Goal: Navigation & Orientation: Find specific page/section

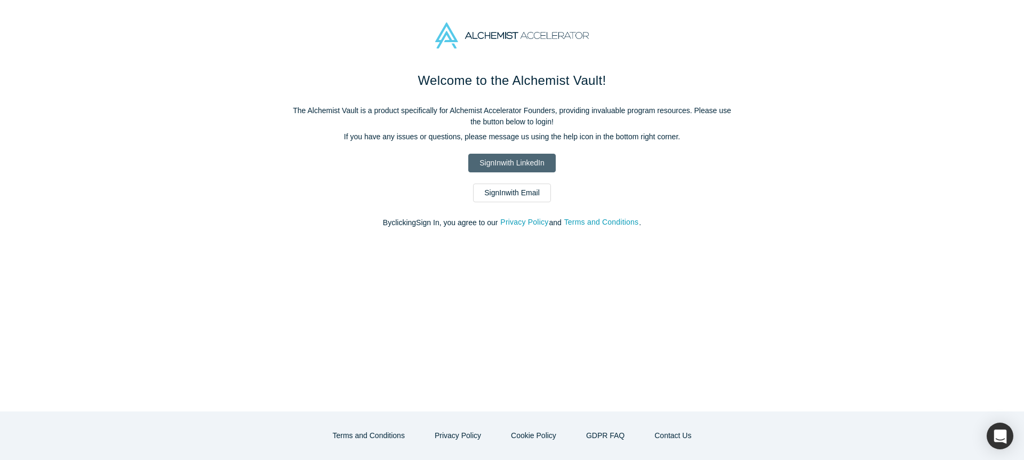
click at [551, 162] on link "Sign In with LinkedIn" at bounding box center [511, 163] width 87 height 19
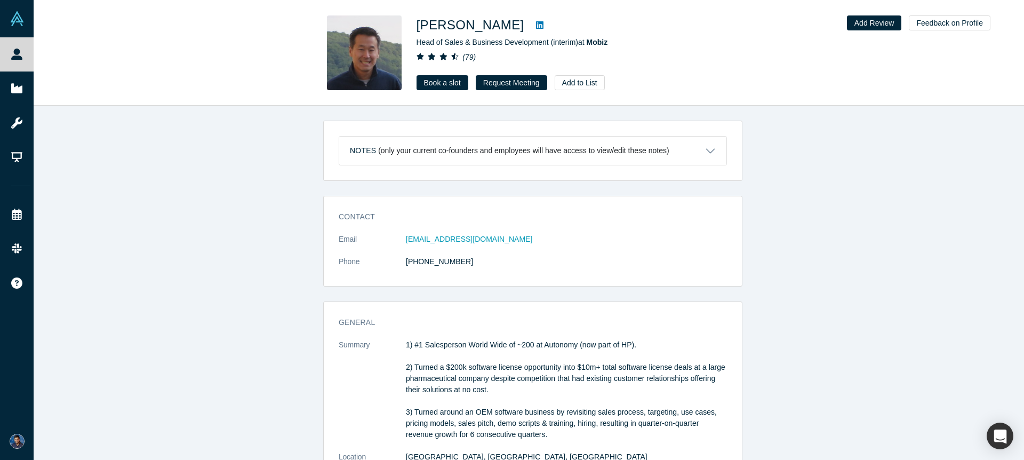
click at [536, 25] on icon at bounding box center [539, 25] width 7 height 9
click at [693, 152] on button "Notes (only your current co-founders and employees will have access to view/edi…" at bounding box center [532, 151] width 387 height 28
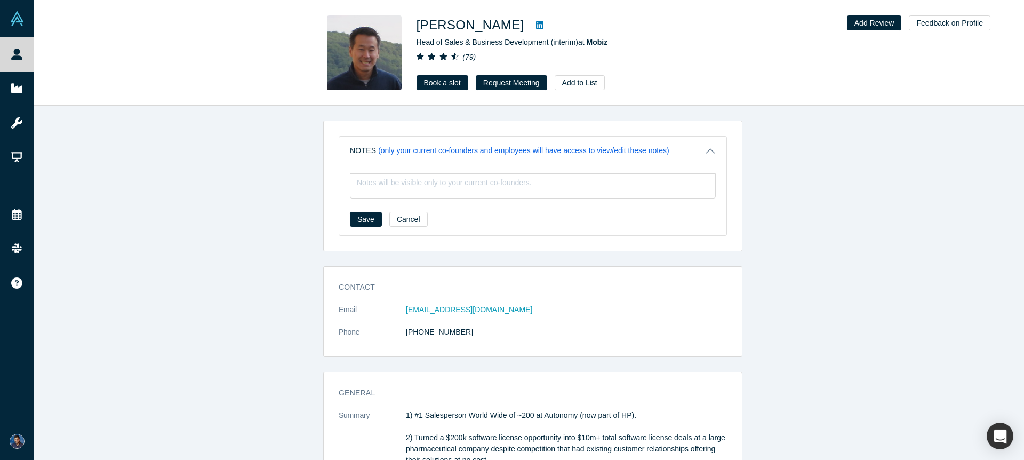
click at [693, 152] on button "Notes (only your current co-founders and employees will have access to view/edi…" at bounding box center [532, 151] width 387 height 28
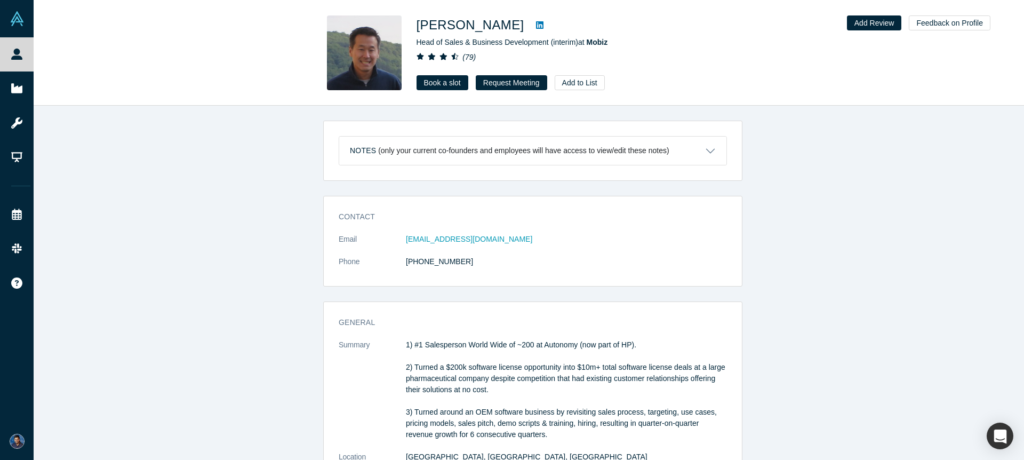
click at [464, 54] on icon "( 79 )" at bounding box center [469, 57] width 13 height 9
click at [467, 55] on icon "( 79 )" at bounding box center [469, 57] width 13 height 9
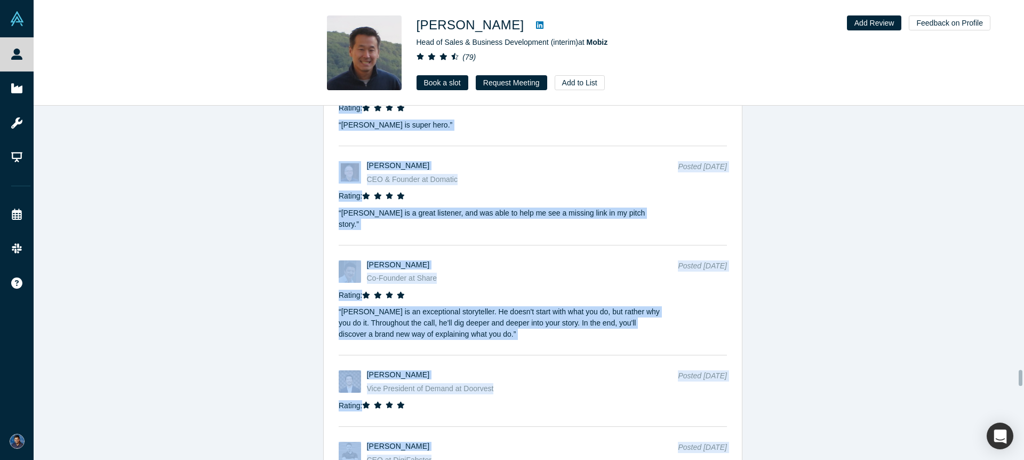
scroll to position [7569, 0]
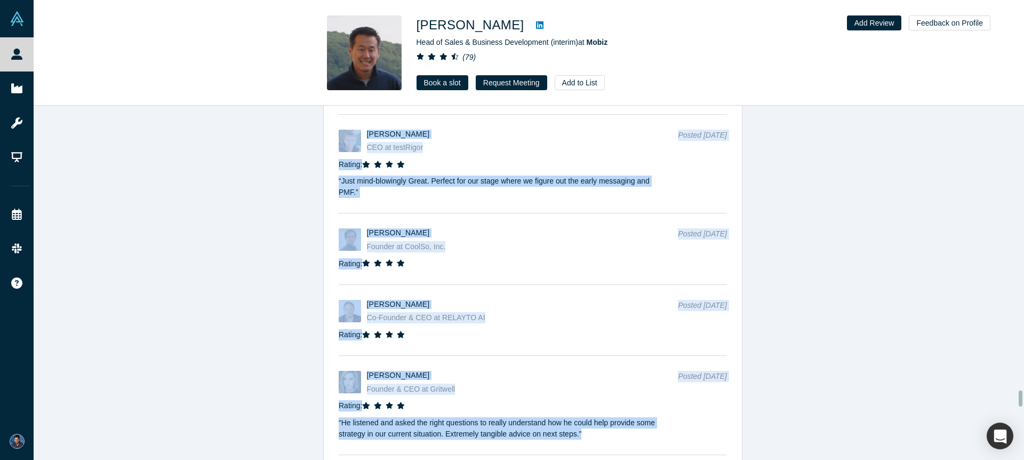
drag, startPoint x: 323, startPoint y: 156, endPoint x: 701, endPoint y: 371, distance: 434.2
click at [686, 381] on div "Notes (only your current co-founders and employees will have access to view/edi…" at bounding box center [533, 287] width 999 height 362
drag, startPoint x: 806, startPoint y: 312, endPoint x: 800, endPoint y: 307, distance: 7.6
click at [806, 311] on div "Notes (only your current co-founders and employees will have access to view/edi…" at bounding box center [533, 287] width 999 height 362
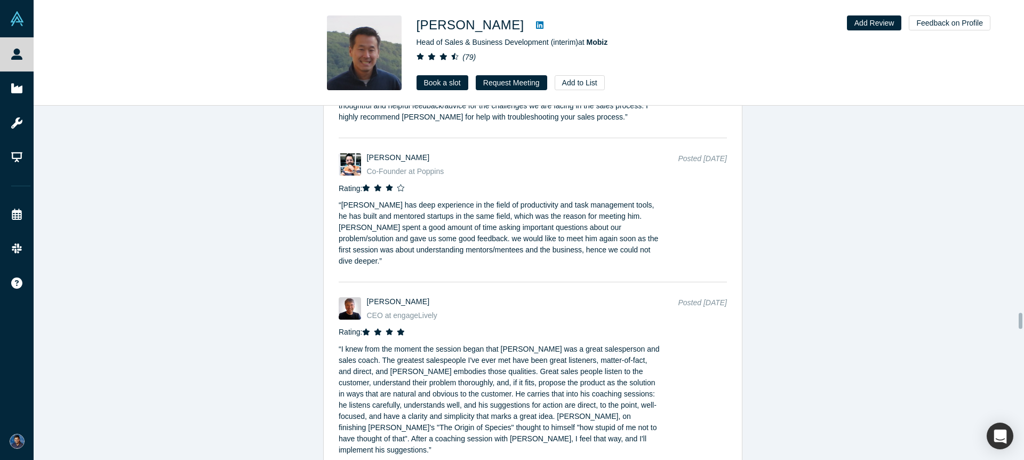
scroll to position [5499, 0]
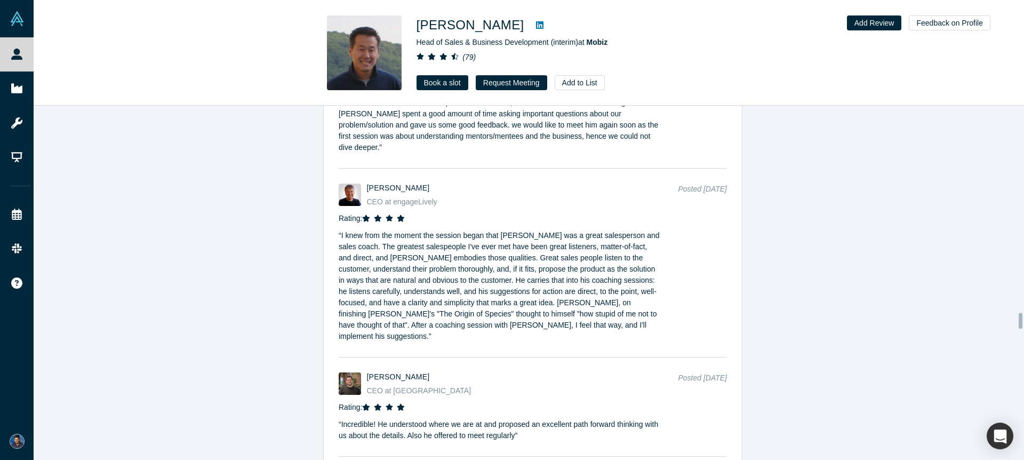
drag, startPoint x: 323, startPoint y: 129, endPoint x: 674, endPoint y: 366, distance: 423.7
click at [674, 366] on div "Notes (only your current co-founders and employees will have access to view/edi…" at bounding box center [533, 287] width 999 height 362
copy div "Lorem (ipsu dolo sitamet co-adipisci eli seddoeius temp inci utlabo et dolo/mag…"
